Goal: Register for event/course

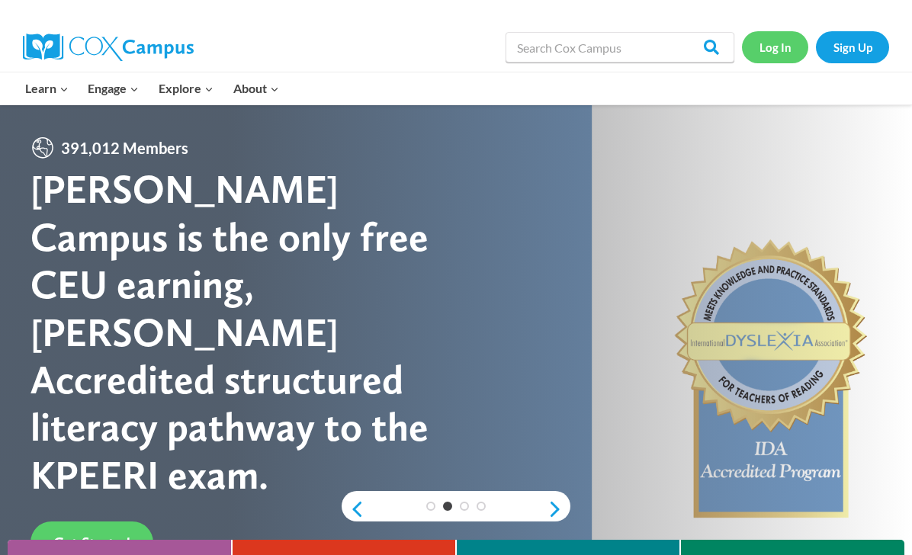
click at [781, 47] on link "Log In" at bounding box center [775, 46] width 66 height 31
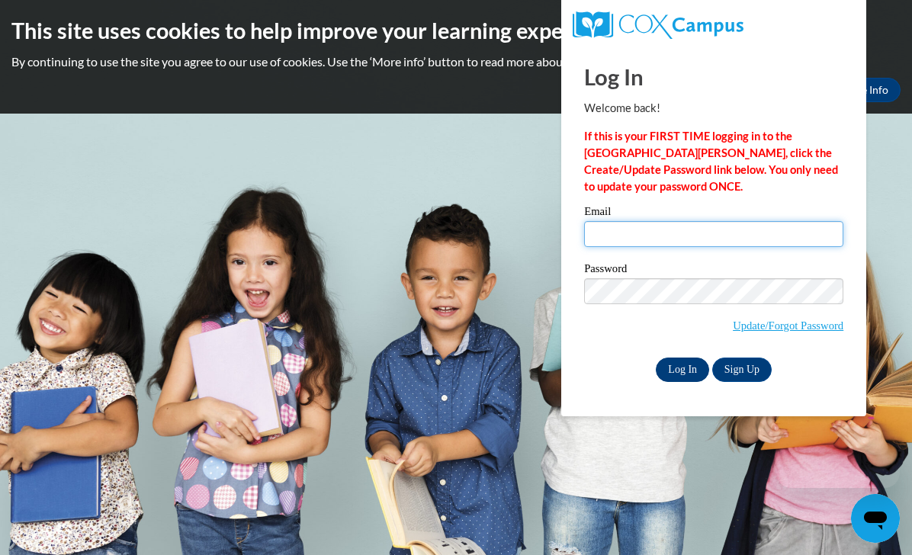
type input "radisongravitt@gmail.com"
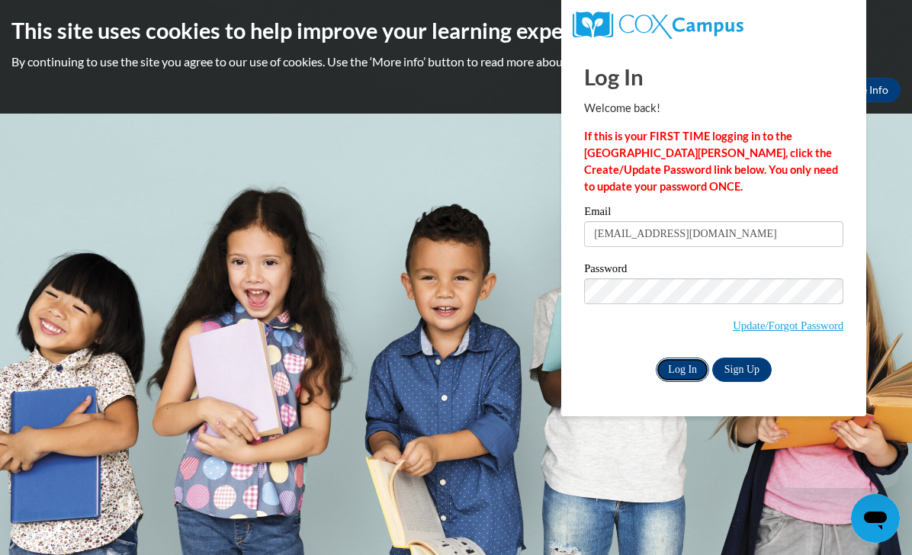
click at [676, 367] on input "Log In" at bounding box center [682, 369] width 53 height 24
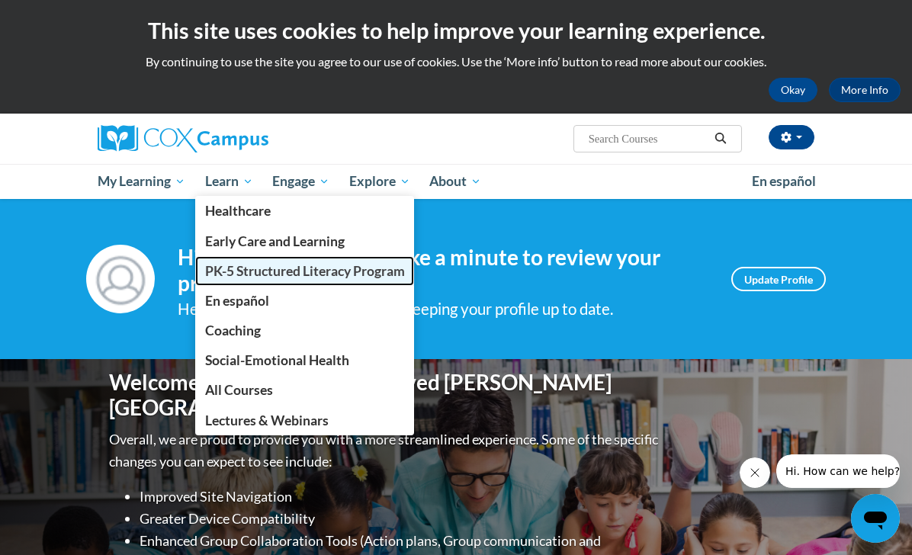
click at [237, 279] on link "PK-5 Structured Literacy Program" at bounding box center [305, 271] width 220 height 30
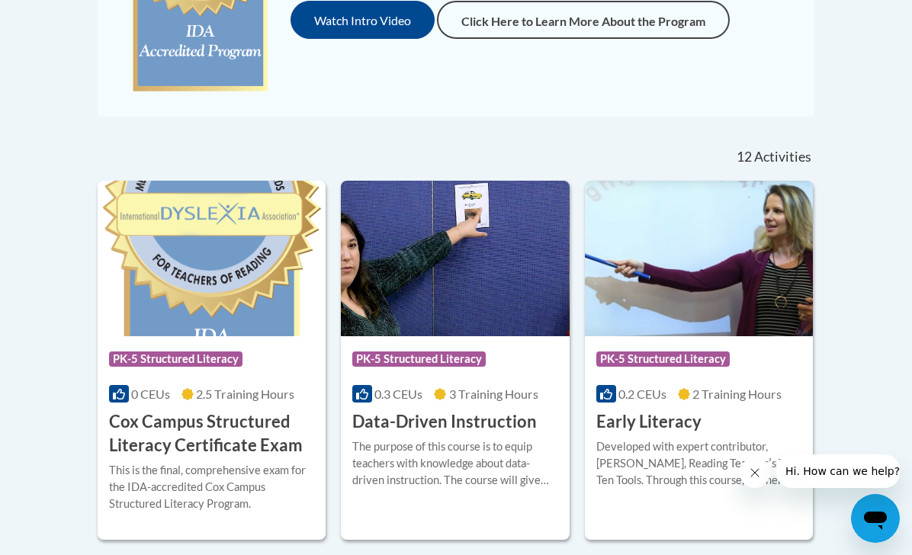
scroll to position [566, 0]
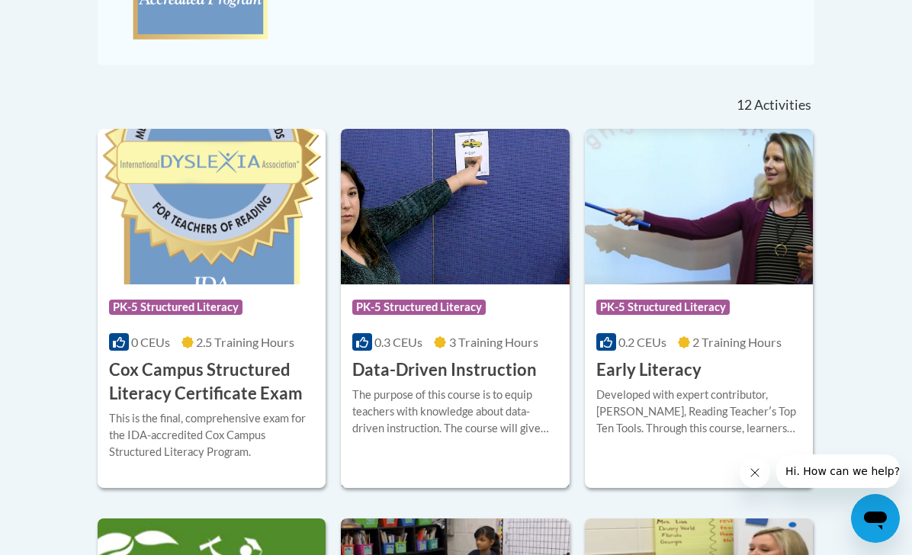
click at [401, 377] on h3 "Data-Driven Instruction" at bounding box center [444, 370] width 184 height 24
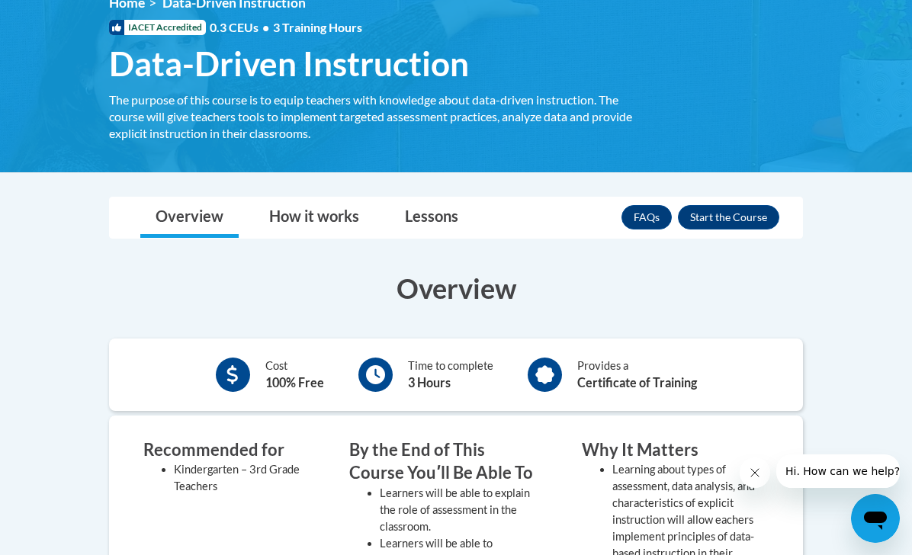
scroll to position [201, 0]
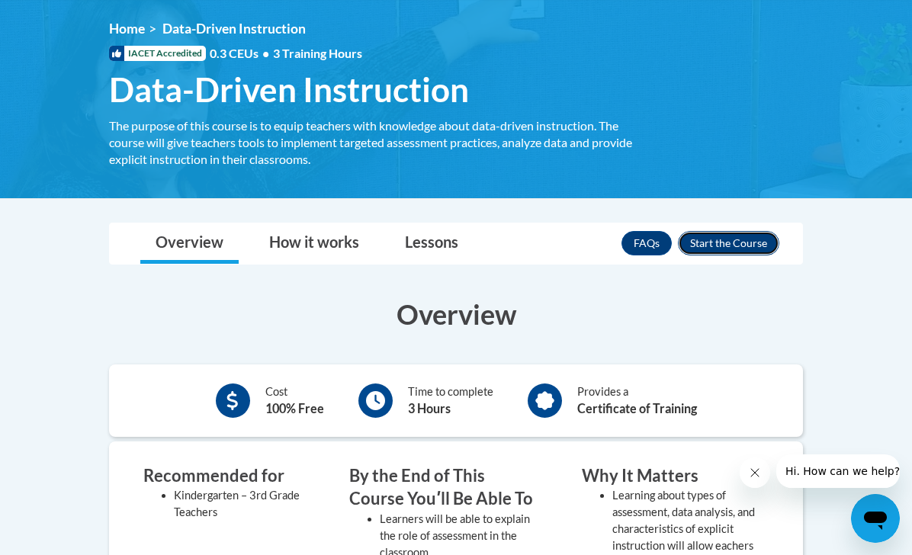
click at [749, 252] on button "Enroll" at bounding box center [728, 243] width 101 height 24
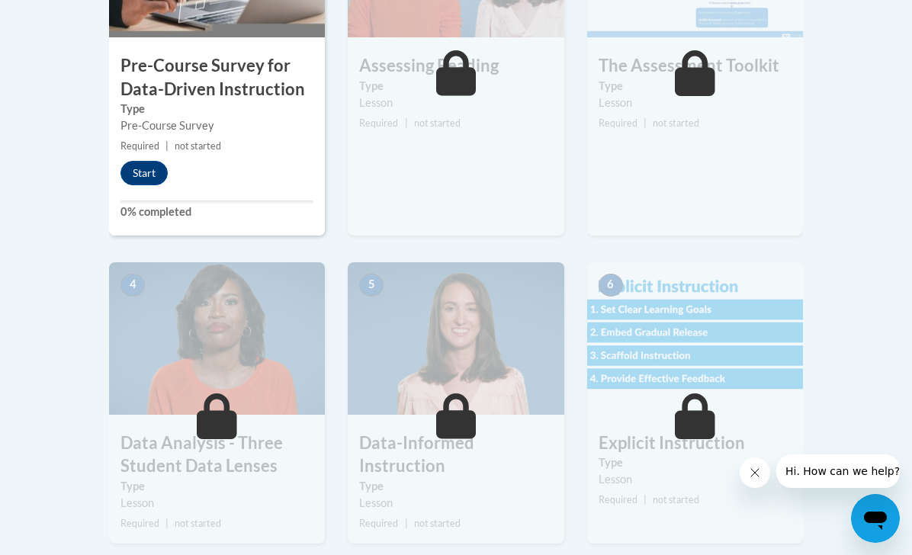
scroll to position [563, 0]
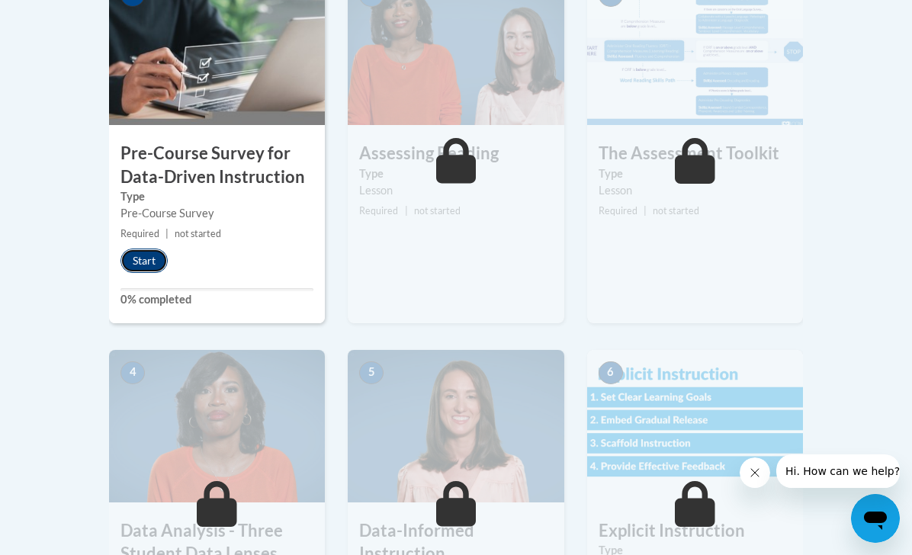
click at [148, 268] on button "Start" at bounding box center [143, 260] width 47 height 24
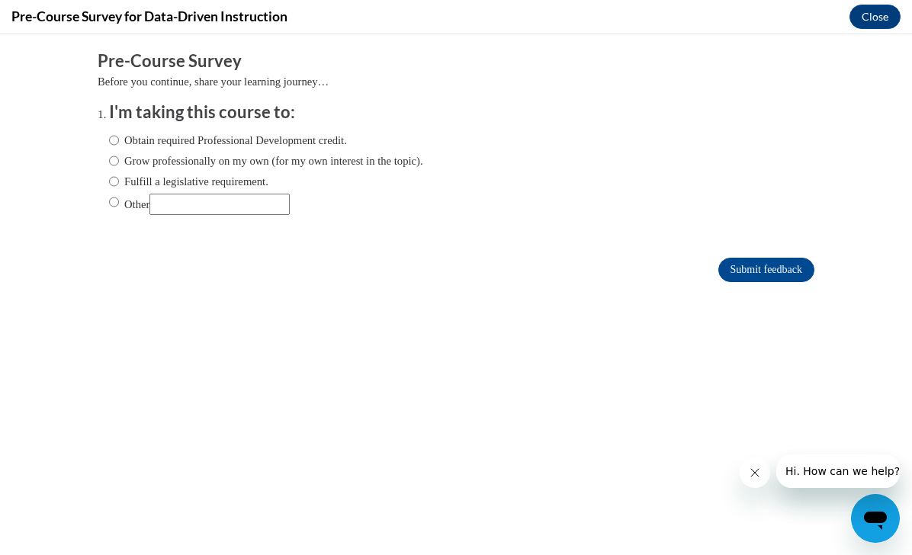
scroll to position [0, 0]
click at [113, 194] on input "Other" at bounding box center [114, 202] width 10 height 17
radio input "true"
click at [209, 205] on input "Other" at bounding box center [219, 204] width 140 height 21
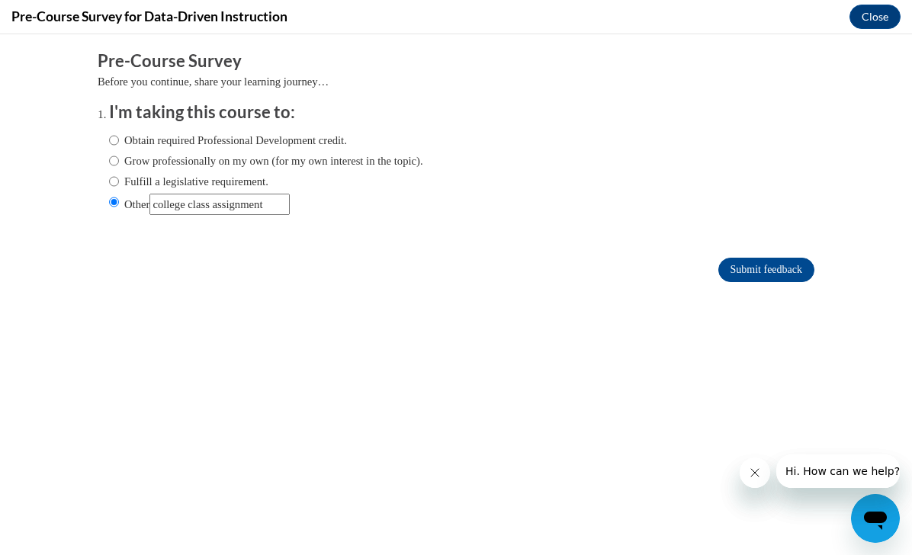
type input "college class assignment"
click at [718, 258] on input "Submit feedback" at bounding box center [766, 270] width 96 height 24
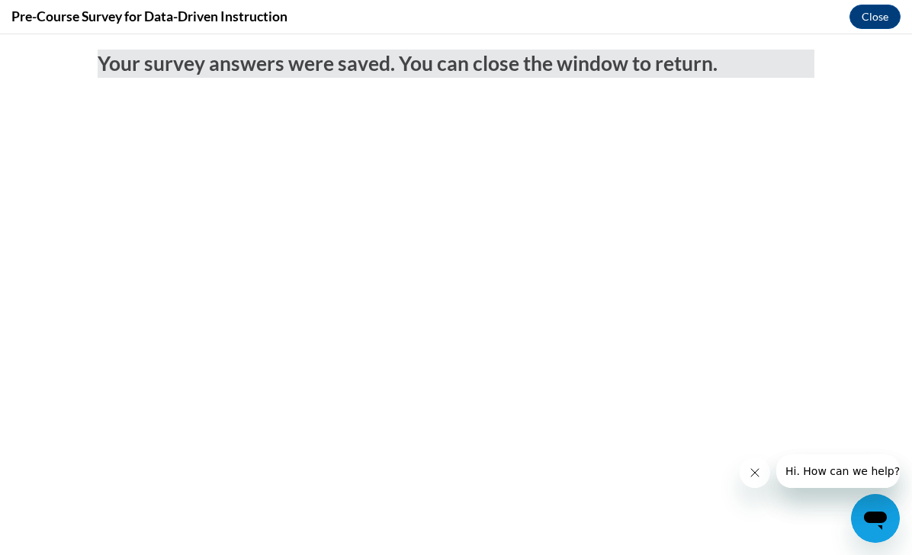
scroll to position [0, 0]
click at [866, 14] on button "Close" at bounding box center [874, 17] width 51 height 24
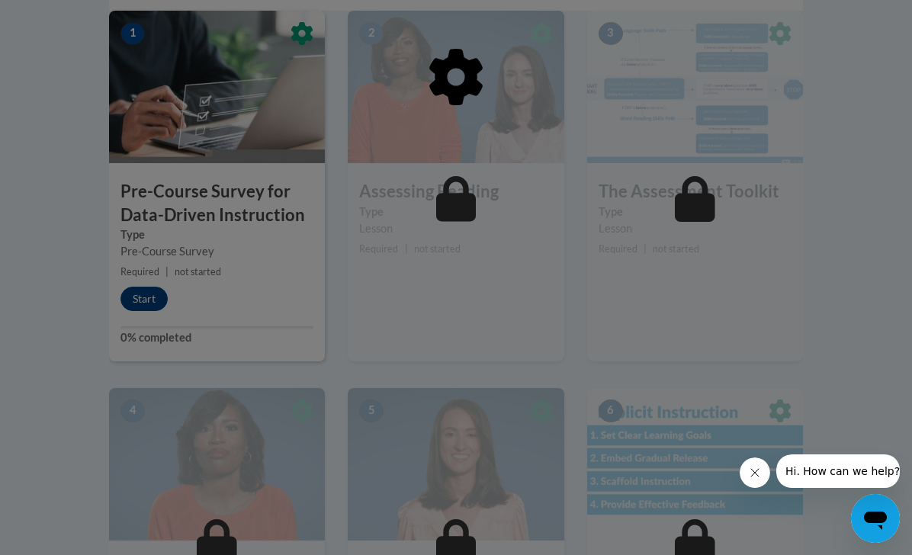
scroll to position [515, 0]
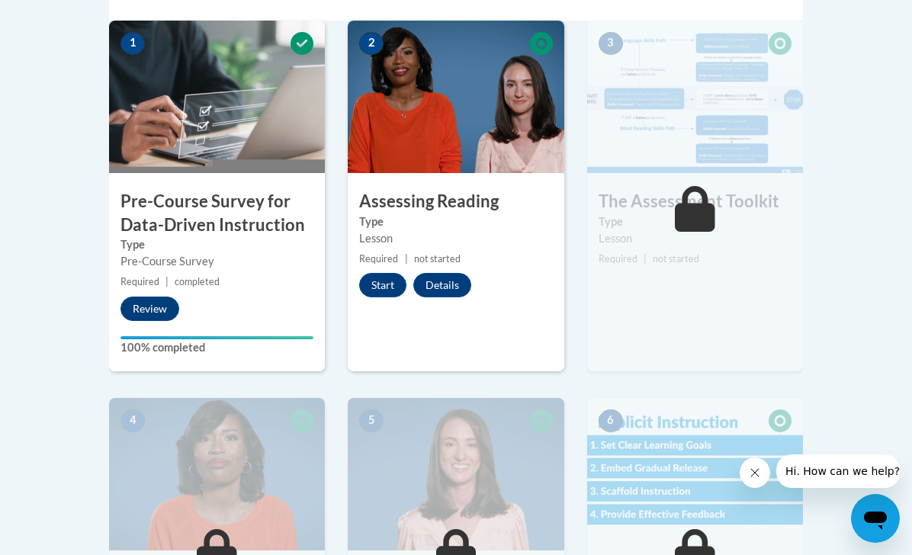
click at [758, 474] on icon "Close message from company" at bounding box center [755, 472] width 12 height 12
click at [380, 290] on button "Start" at bounding box center [382, 285] width 47 height 24
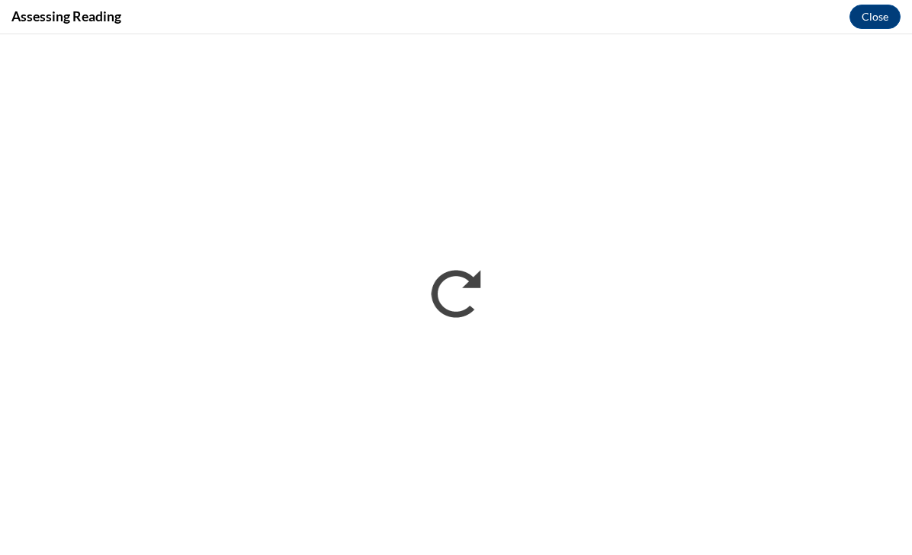
scroll to position [0, 0]
